Goal: Information Seeking & Learning: Learn about a topic

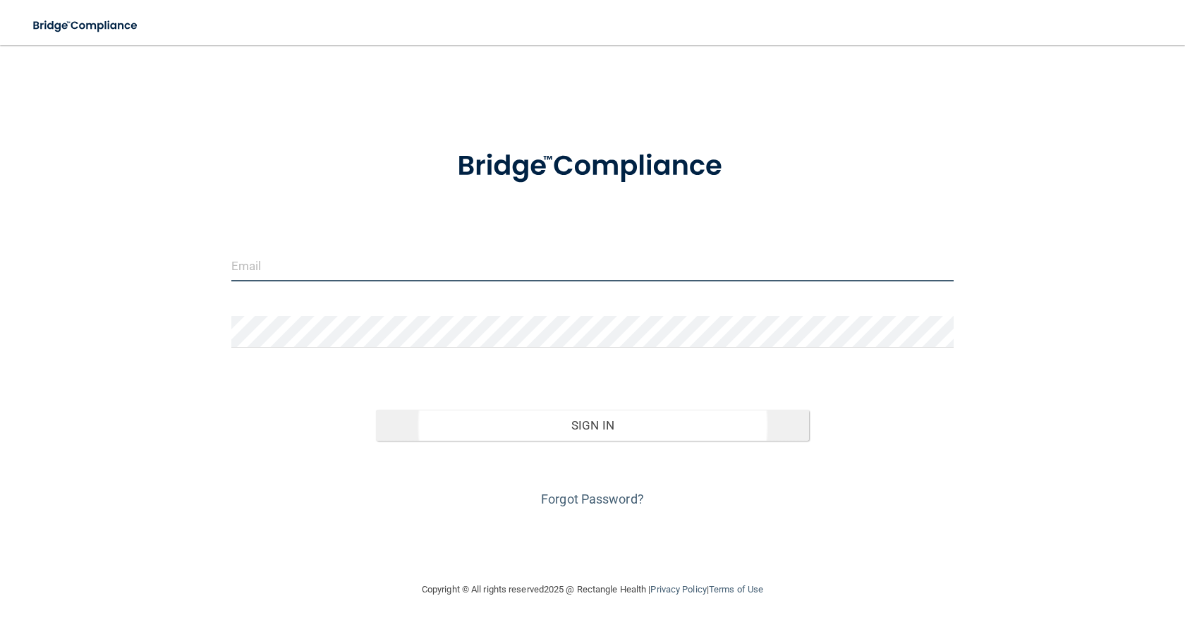
type input "[EMAIL_ADDRESS][DOMAIN_NAME]"
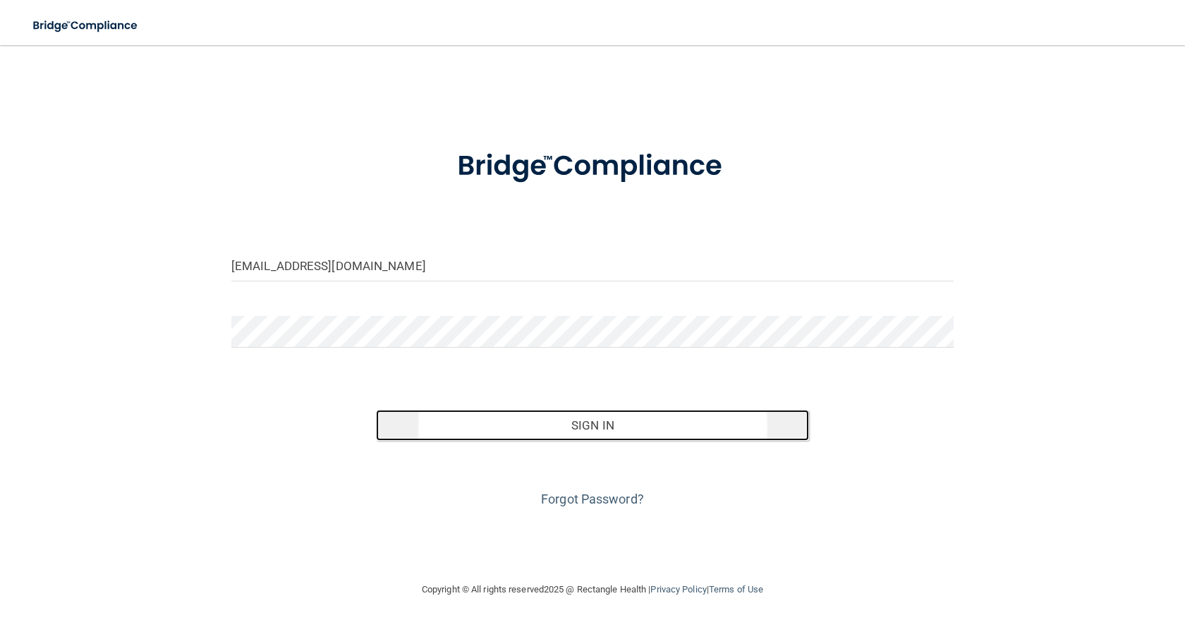
click at [567, 433] on button "Sign In" at bounding box center [592, 425] width 433 height 31
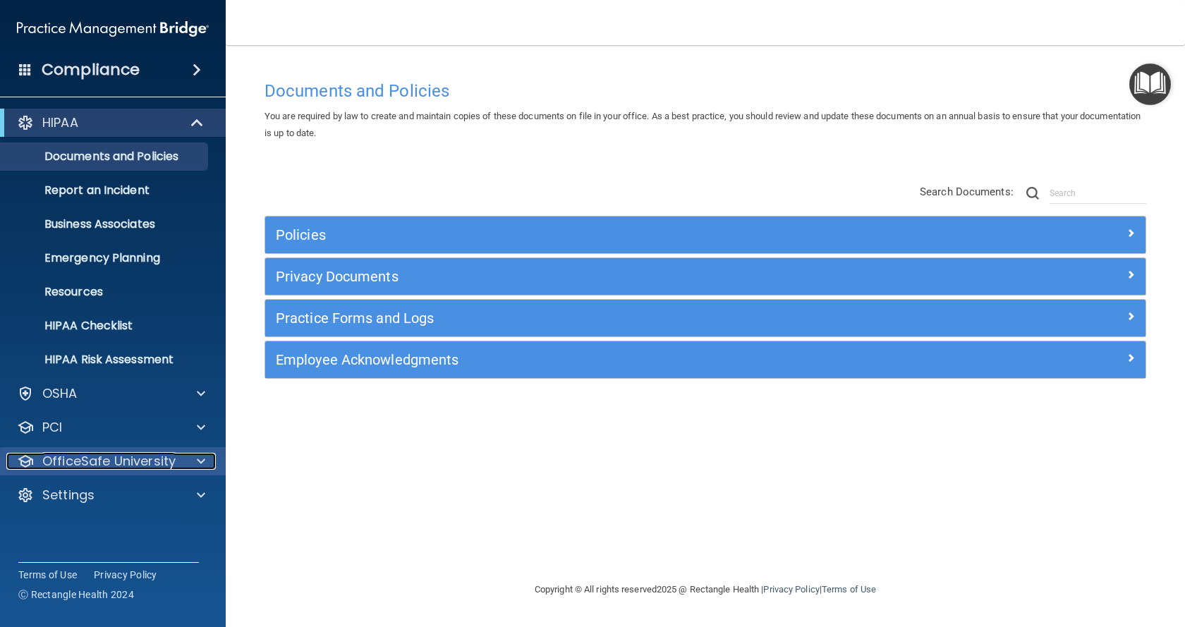
click at [212, 464] on div at bounding box center [198, 461] width 35 height 17
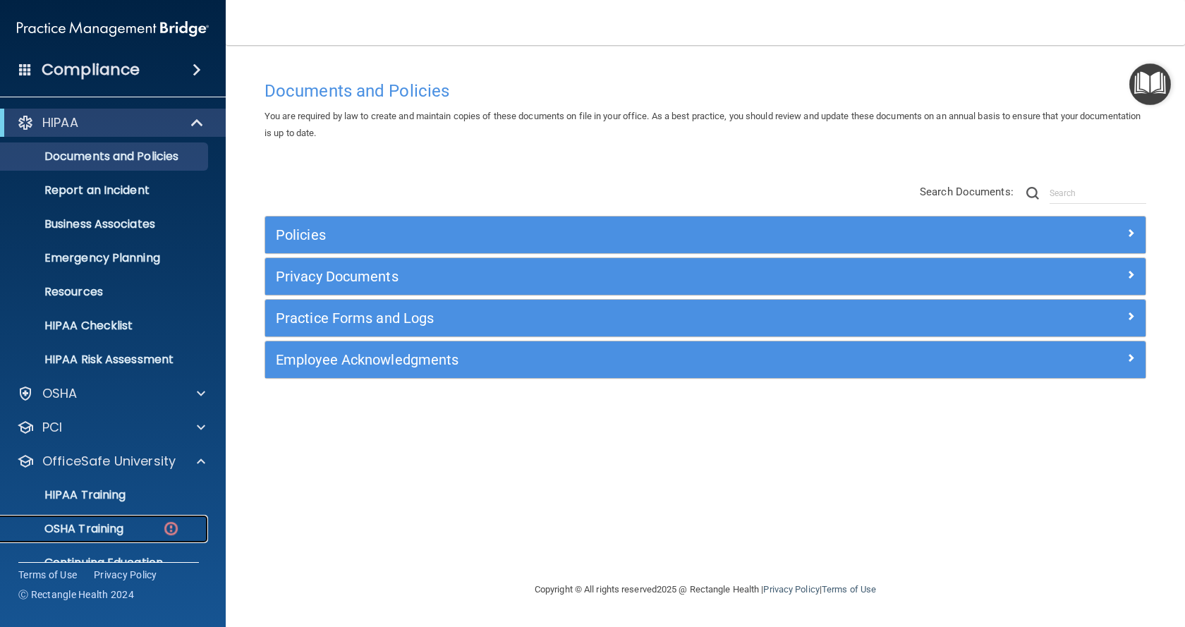
click at [160, 530] on div "OSHA Training" at bounding box center [105, 529] width 193 height 14
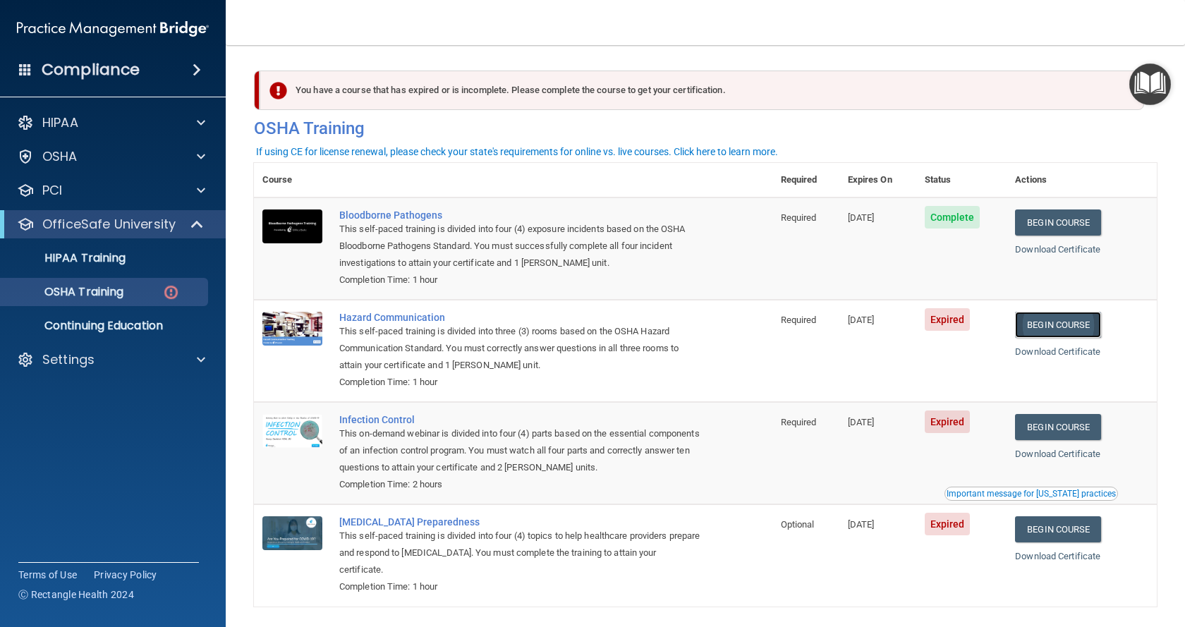
click at [1062, 325] on link "Begin Course" at bounding box center [1058, 325] width 86 height 26
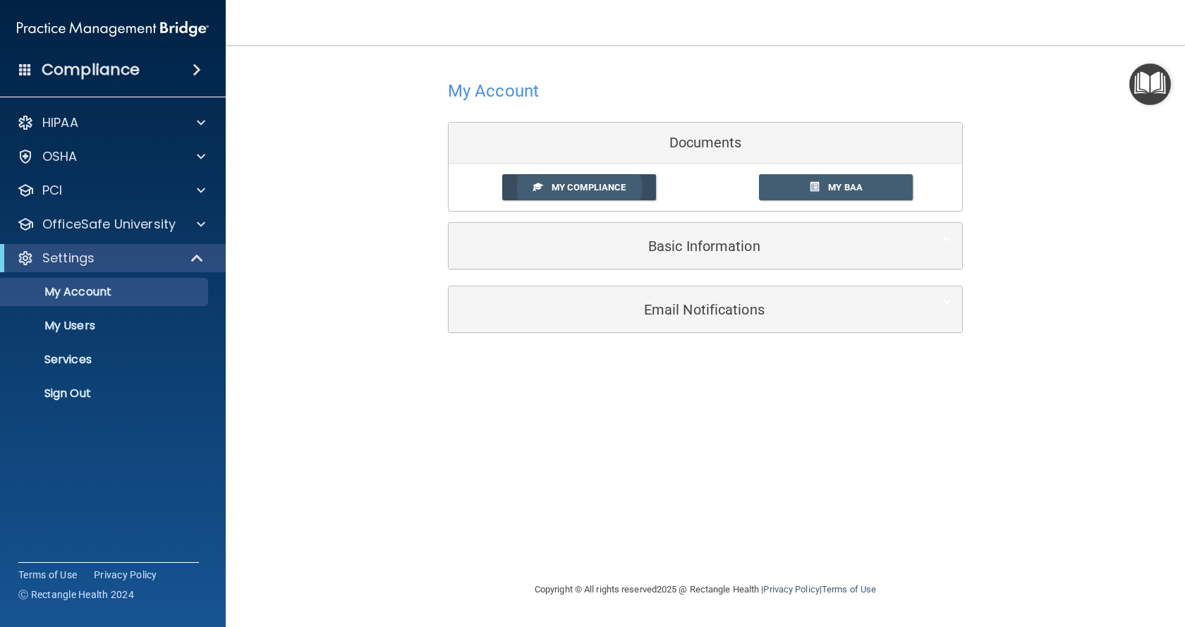
click at [553, 196] on link "My Compliance" at bounding box center [579, 187] width 155 height 26
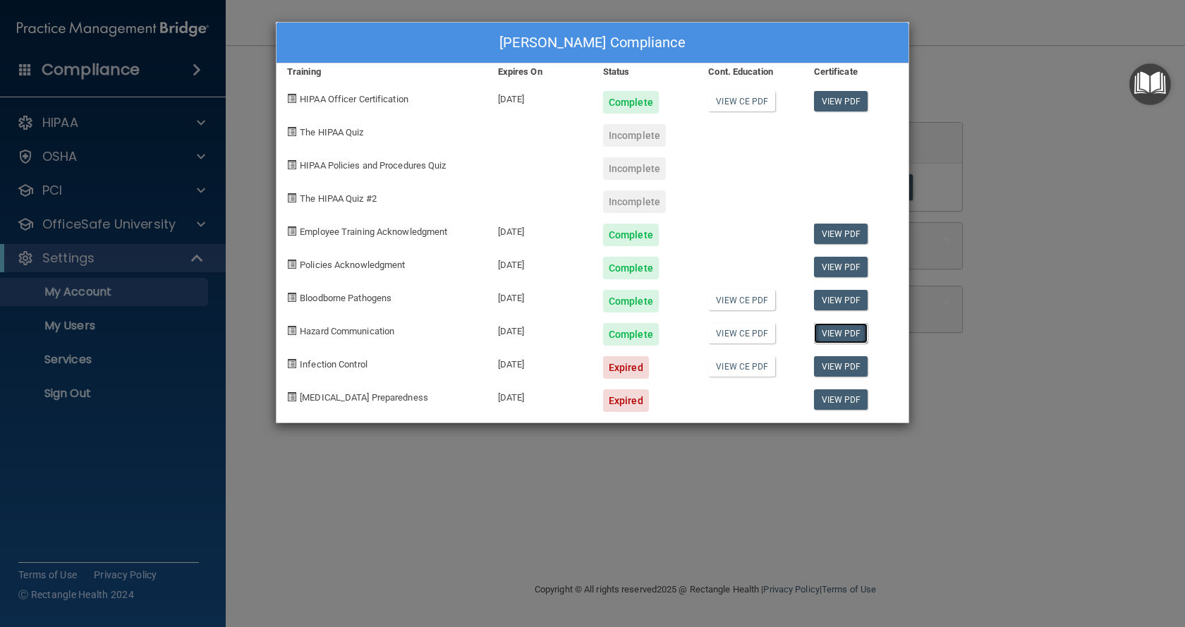
click at [827, 335] on link "View PDF" at bounding box center [841, 333] width 54 height 20
click at [1017, 375] on div "Sirena Usery's Compliance Training Expires On Status Cont. Education Certificat…" at bounding box center [592, 313] width 1185 height 627
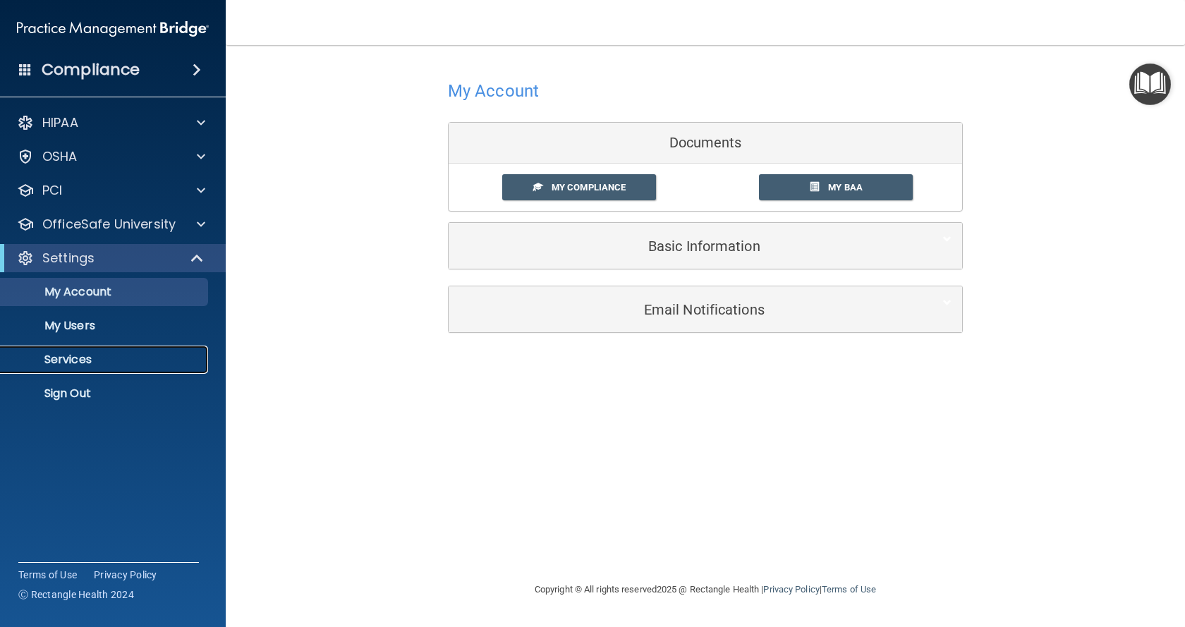
click at [111, 363] on p "Services" at bounding box center [105, 360] width 193 height 14
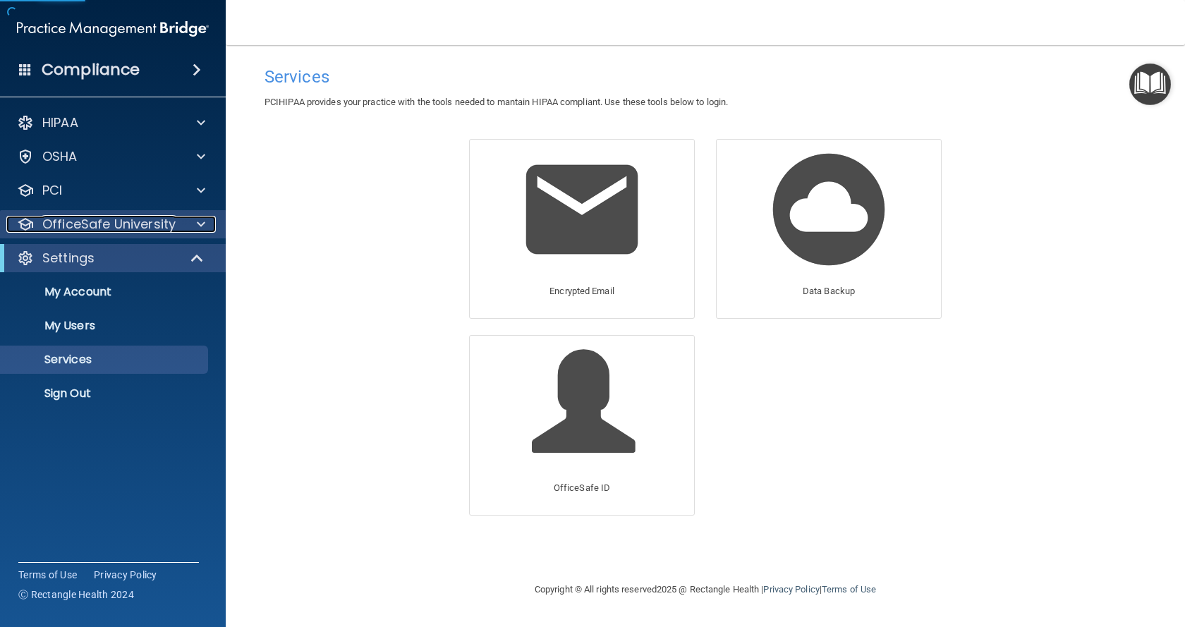
click at [198, 217] on span at bounding box center [201, 224] width 8 height 17
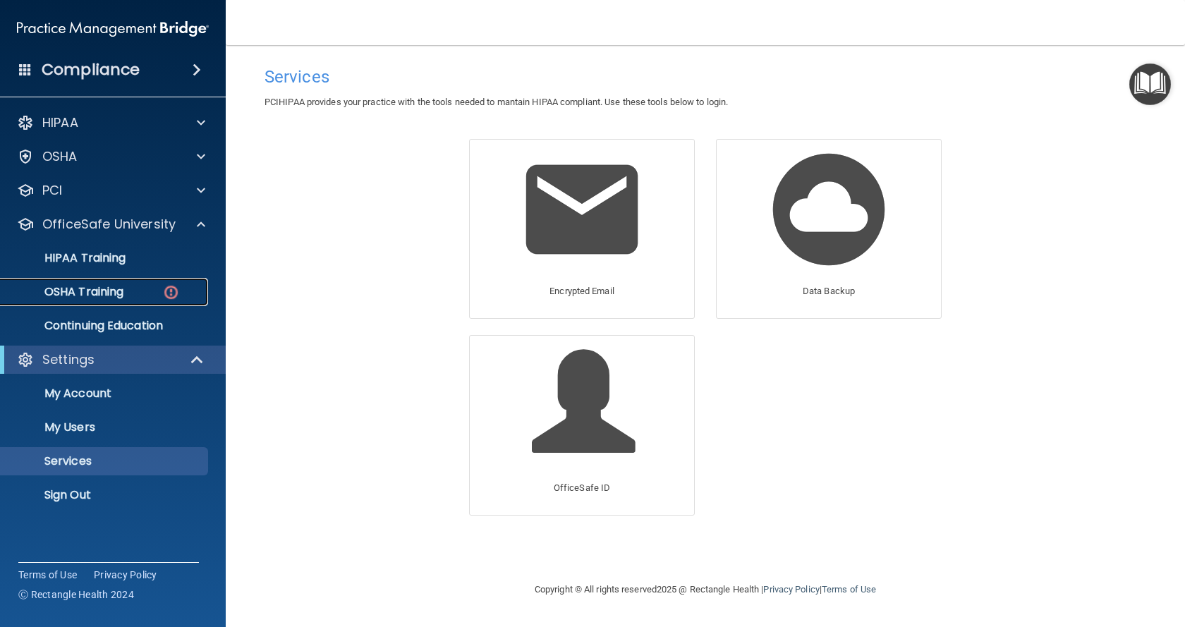
click at [139, 293] on div "OSHA Training" at bounding box center [105, 292] width 193 height 14
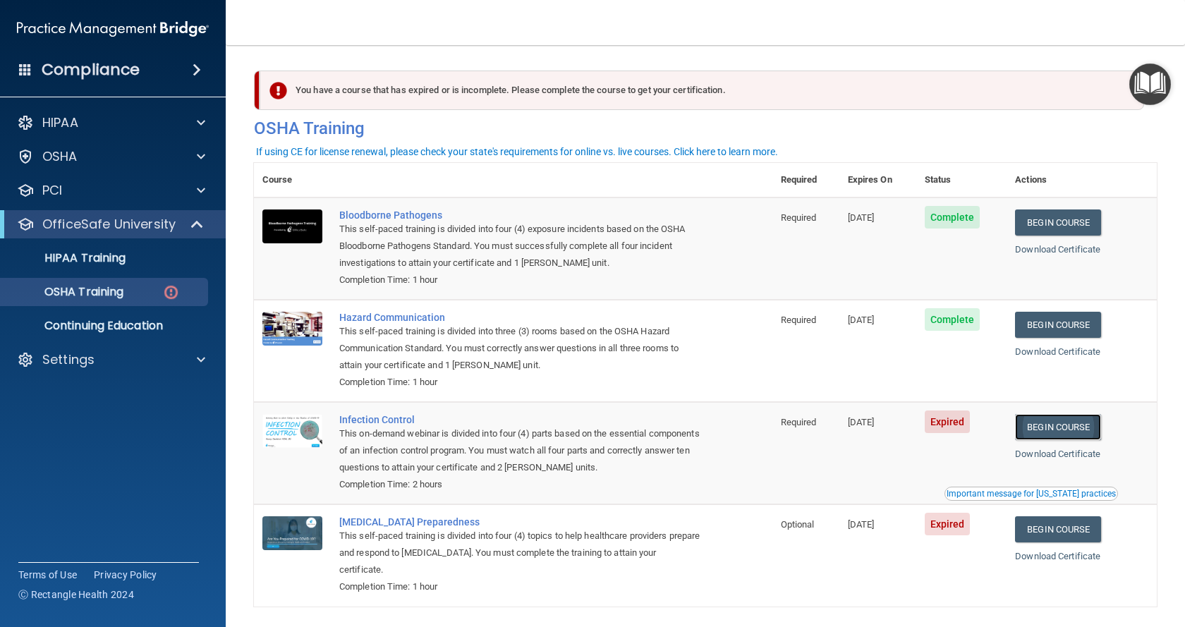
click at [1036, 433] on link "Begin Course" at bounding box center [1058, 427] width 86 height 26
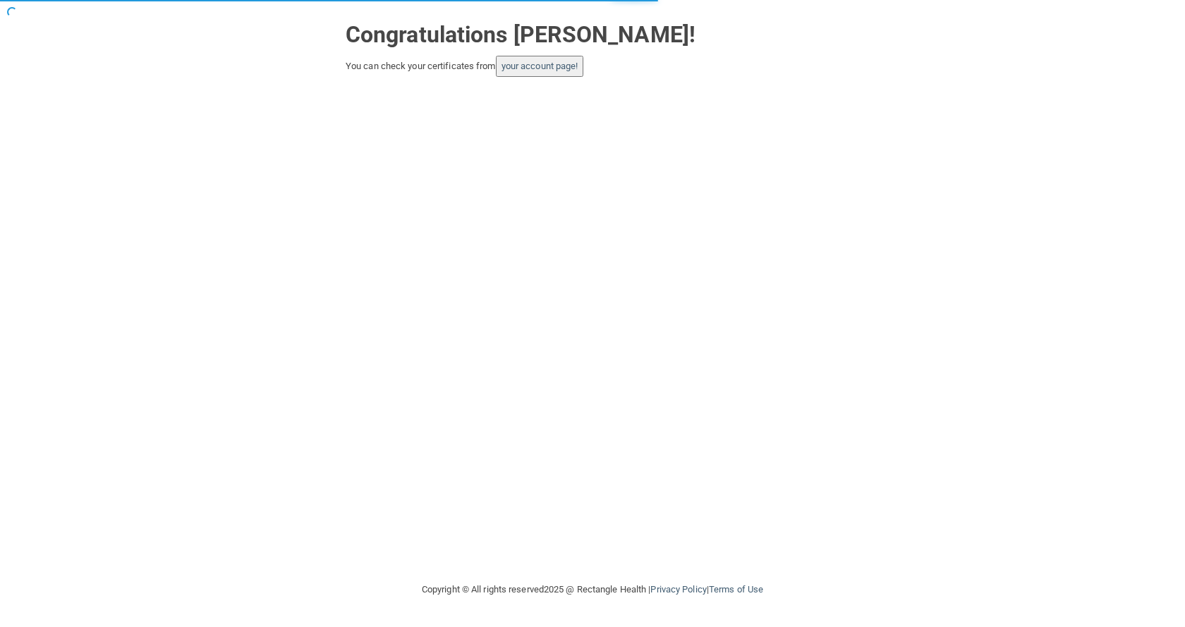
drag, startPoint x: 0, startPoint y: 0, endPoint x: 545, endPoint y: 113, distance: 556.2
click at [545, 113] on div "Congratulations Sirena Usery! You can check your certificates from your account…" at bounding box center [592, 290] width 1129 height 553
click at [545, 69] on link "your account page!" at bounding box center [540, 66] width 77 height 11
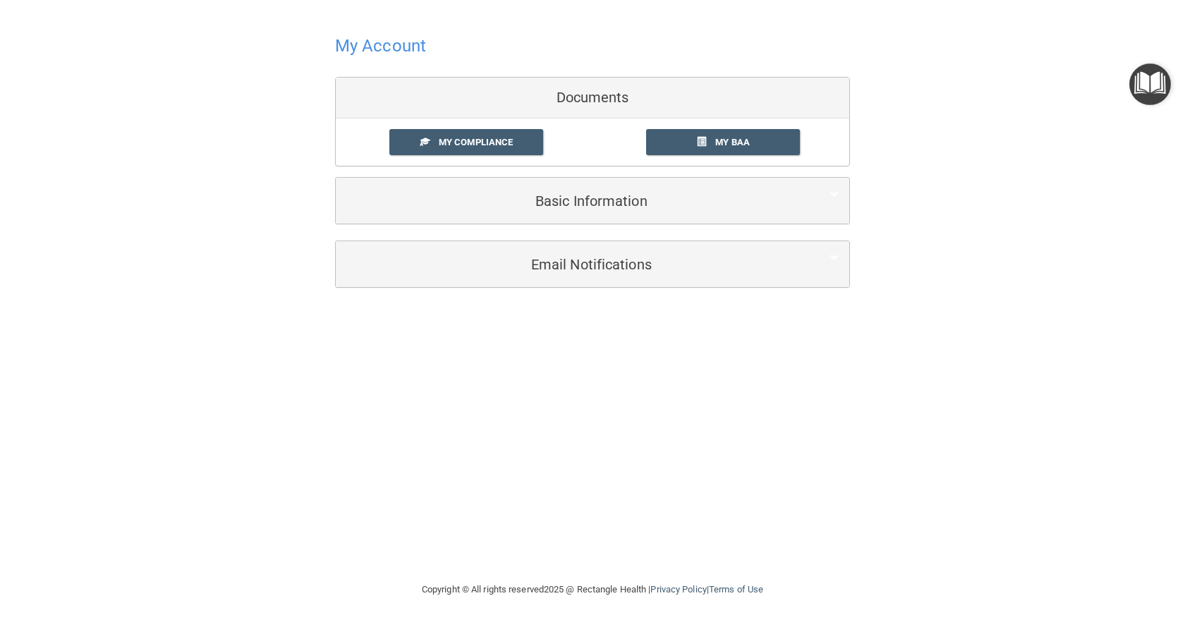
click at [503, 159] on div "My Compliance My Compliance My BAA" at bounding box center [593, 142] width 514 height 47
click at [511, 150] on link "My Compliance" at bounding box center [466, 142] width 155 height 26
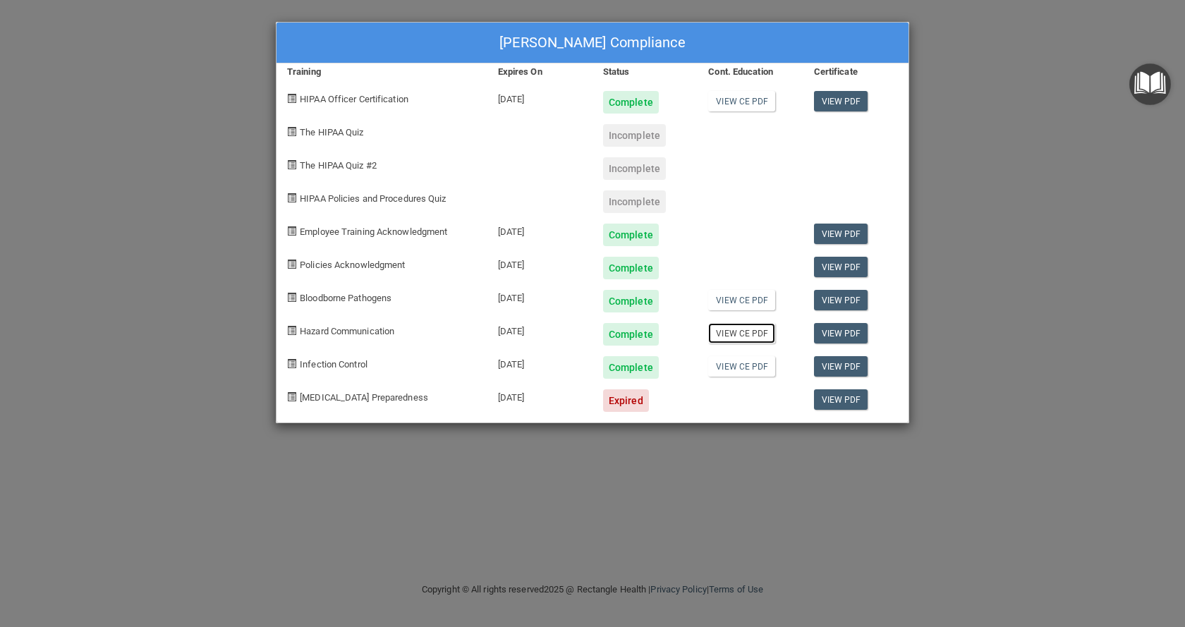
click at [746, 335] on link "View CE PDF" at bounding box center [741, 333] width 67 height 20
click at [749, 361] on link "View CE PDF" at bounding box center [741, 366] width 67 height 20
click at [832, 365] on link "View PDF" at bounding box center [841, 366] width 54 height 20
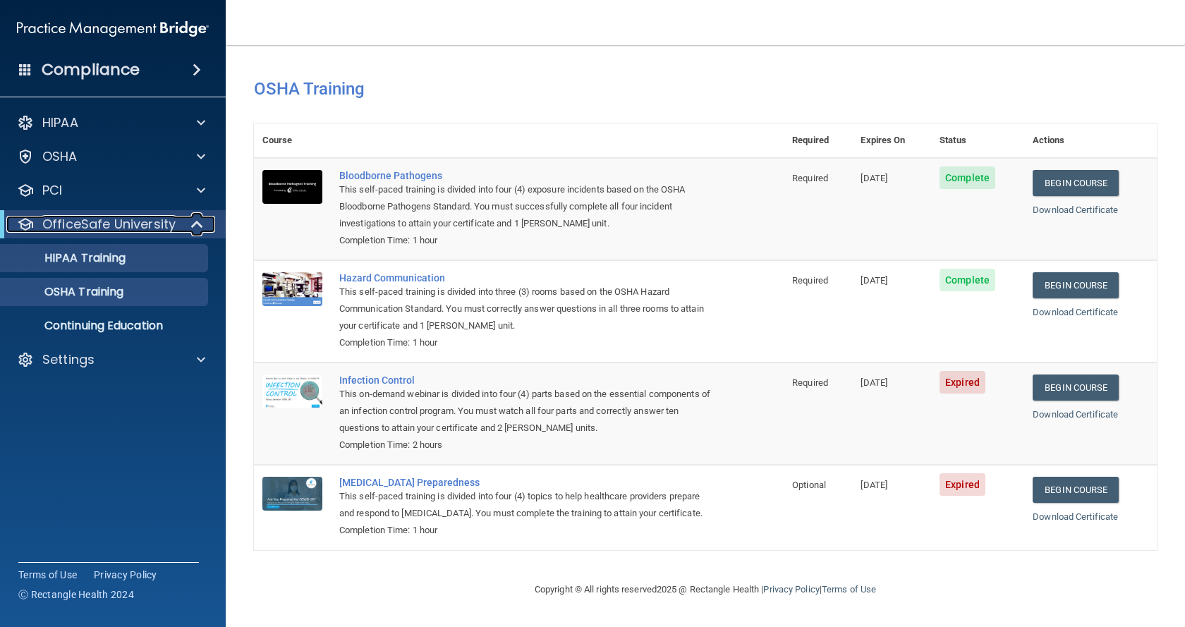
click at [159, 222] on p "OfficeSafe University" at bounding box center [108, 224] width 133 height 17
click at [142, 255] on div "HIPAA Training" at bounding box center [105, 258] width 193 height 14
click at [107, 249] on link "HIPAA Training" at bounding box center [97, 258] width 222 height 28
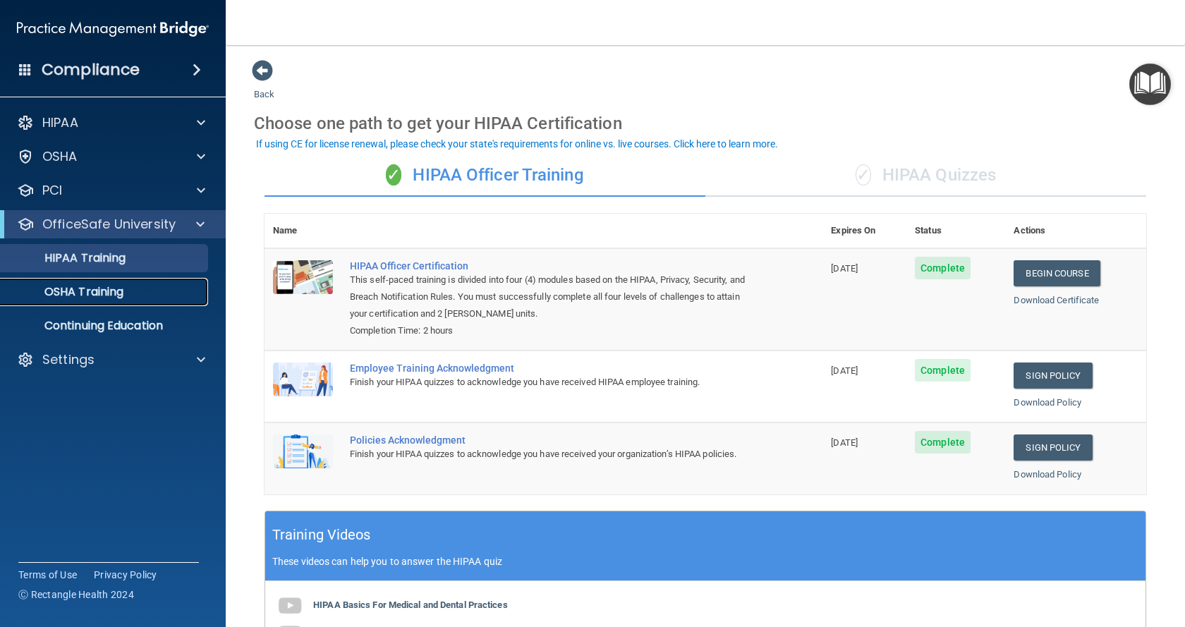
click at [67, 295] on p "OSHA Training" at bounding box center [66, 292] width 114 height 14
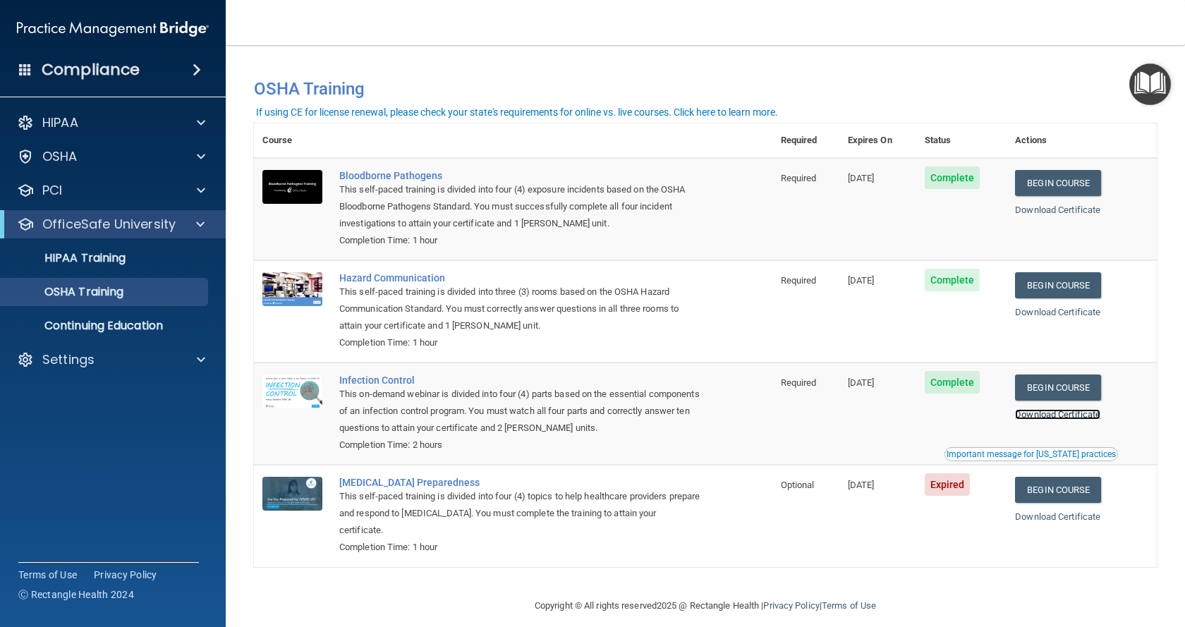
click at [1070, 416] on link "Download Certificate" at bounding box center [1057, 414] width 85 height 11
